Goal: Use online tool/utility: Use online tool/utility

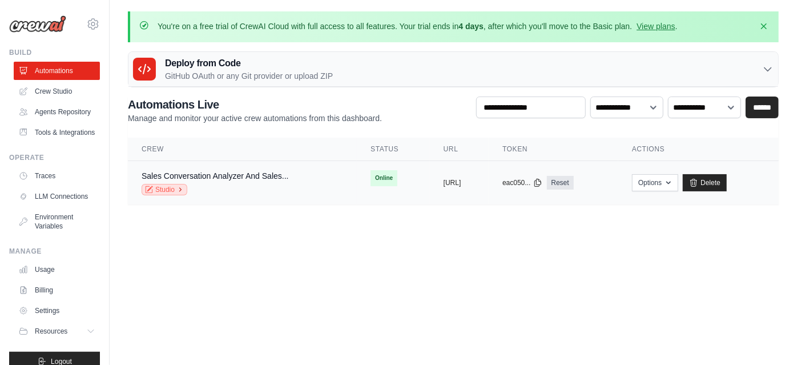
click at [171, 187] on link "Studio" at bounding box center [165, 189] width 46 height 11
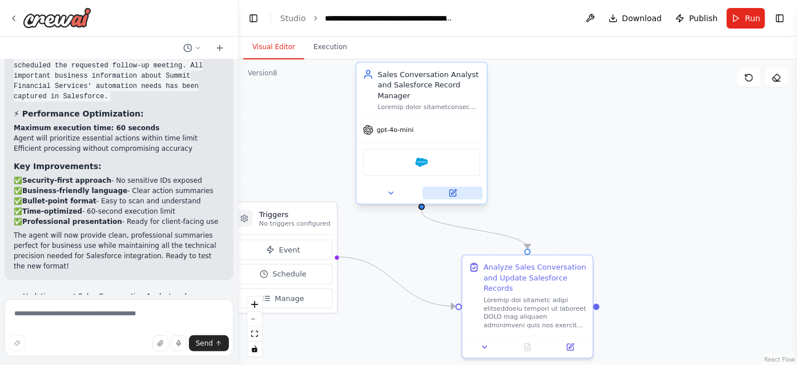
scroll to position [7213, 0]
click at [448, 194] on button at bounding box center [453, 193] width 60 height 13
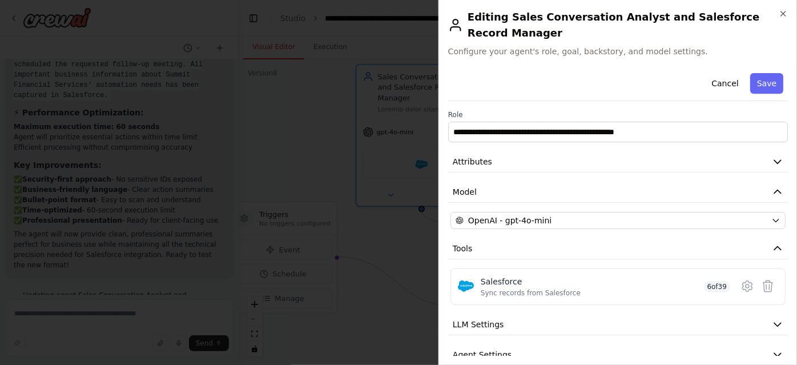
scroll to position [33, 0]
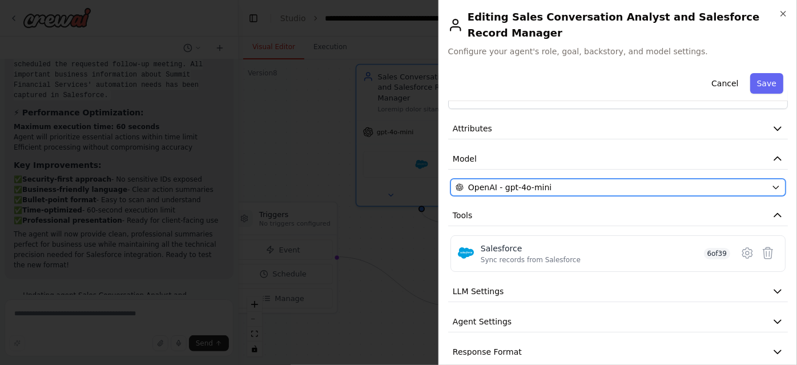
click at [772, 183] on icon "button" at bounding box center [776, 187] width 9 height 9
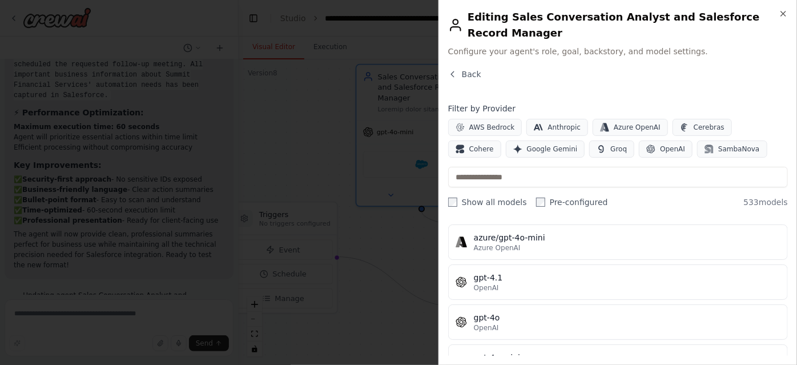
scroll to position [155, 0]
click at [784, 13] on icon "button" at bounding box center [783, 13] width 5 height 5
